Goal: Task Accomplishment & Management: Manage account settings

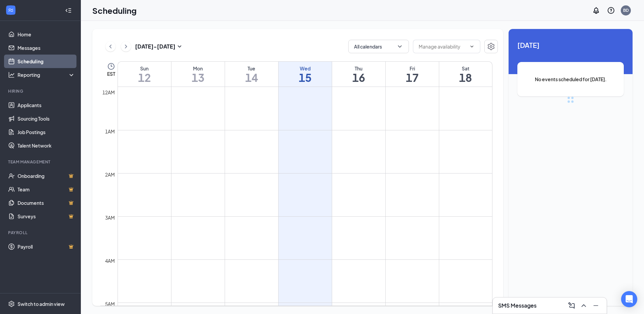
scroll to position [331, 0]
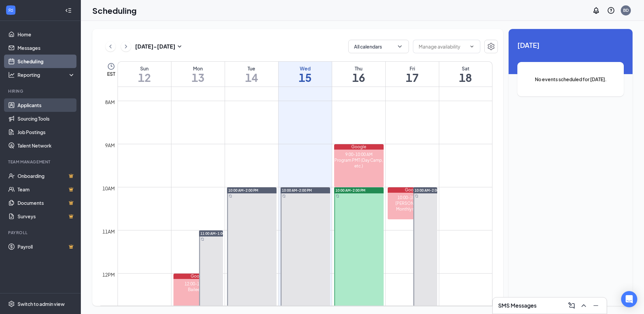
click at [36, 102] on link "Applicants" at bounding box center [47, 104] width 58 height 13
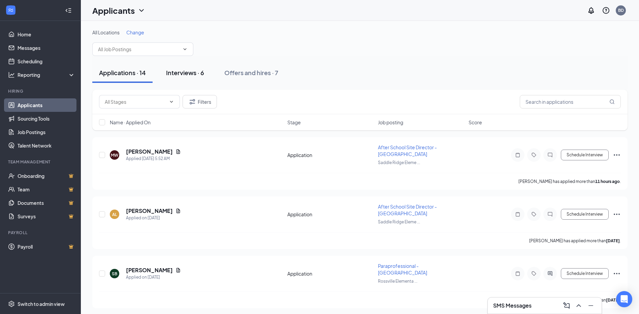
click at [187, 73] on div "Interviews · 6" at bounding box center [185, 72] width 38 height 8
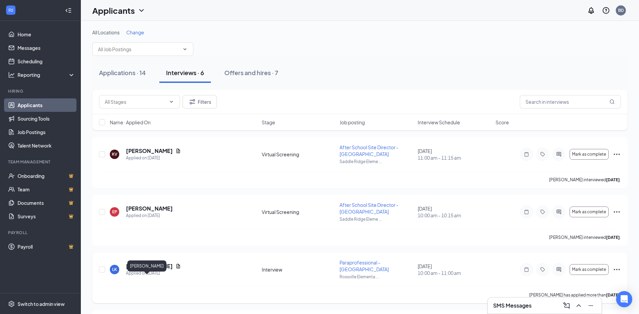
click at [141, 270] on h5 "[PERSON_NAME]" at bounding box center [149, 265] width 47 height 7
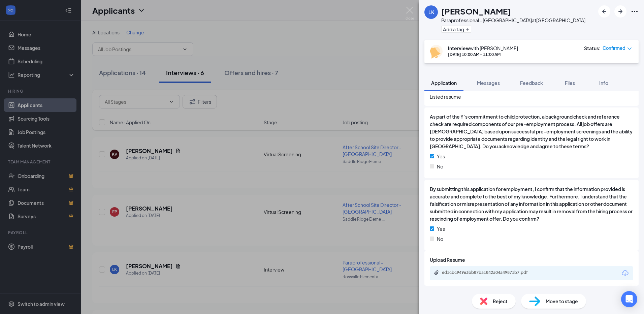
scroll to position [454, 0]
click at [474, 273] on div "6d1cbc94963bb87ba1842a04a49871b7.pdf" at bounding box center [489, 272] width 94 height 5
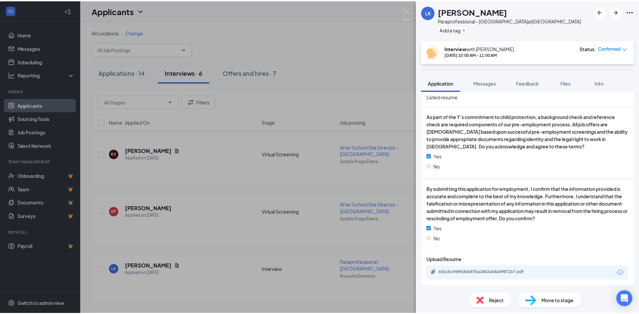
scroll to position [451, 0]
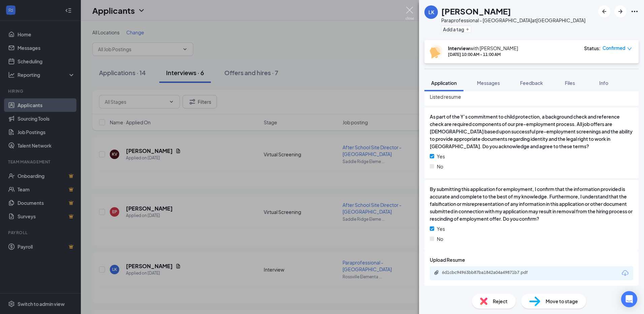
click at [410, 12] on img at bounding box center [410, 13] width 8 height 13
